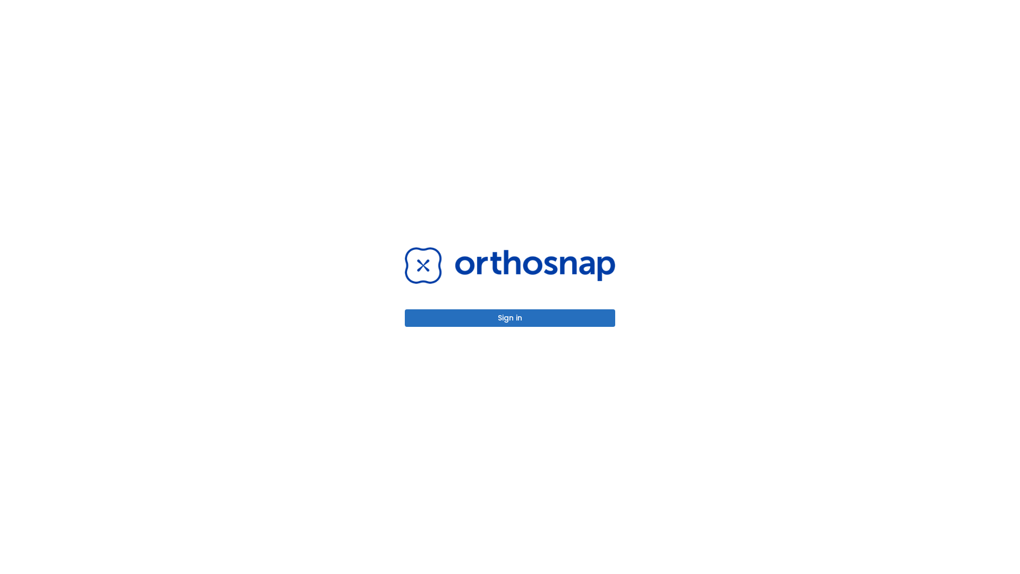
click at [510, 318] on button "Sign in" at bounding box center [510, 318] width 210 height 18
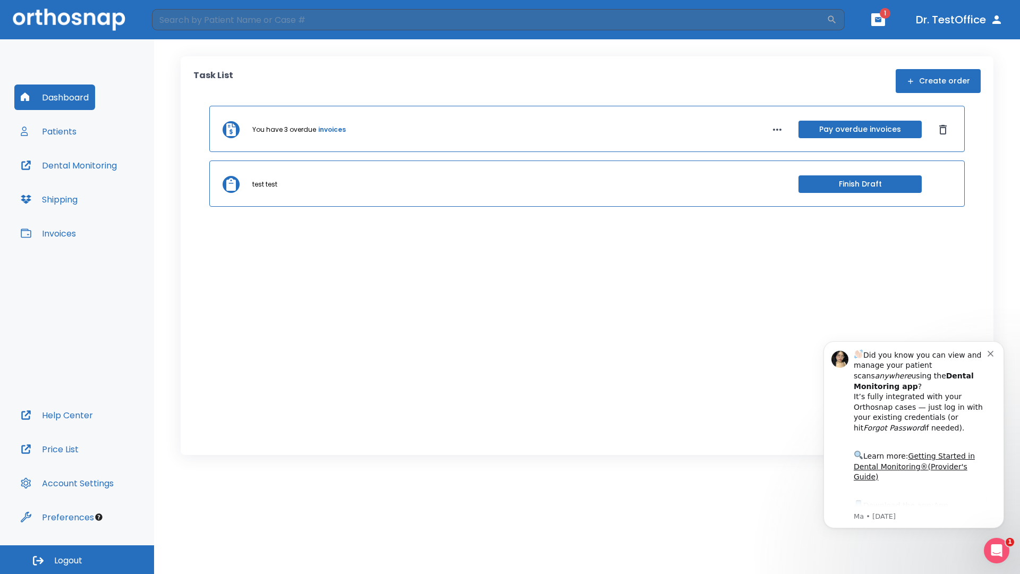
click at [77, 560] on span "Logout" at bounding box center [68, 561] width 28 height 12
